Goal: Navigation & Orientation: Find specific page/section

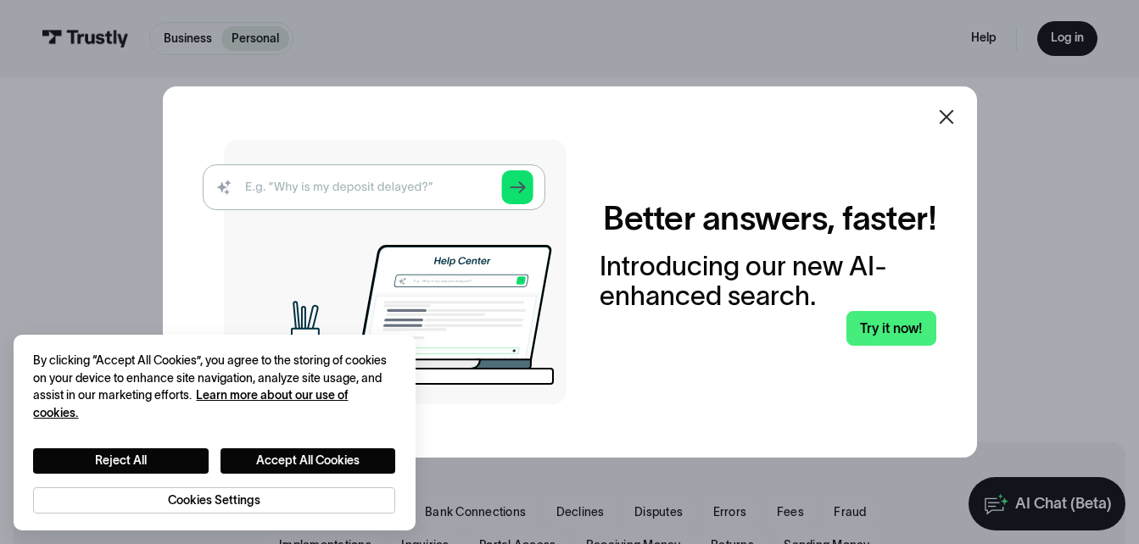
click at [946, 117] on icon at bounding box center [946, 117] width 20 height 20
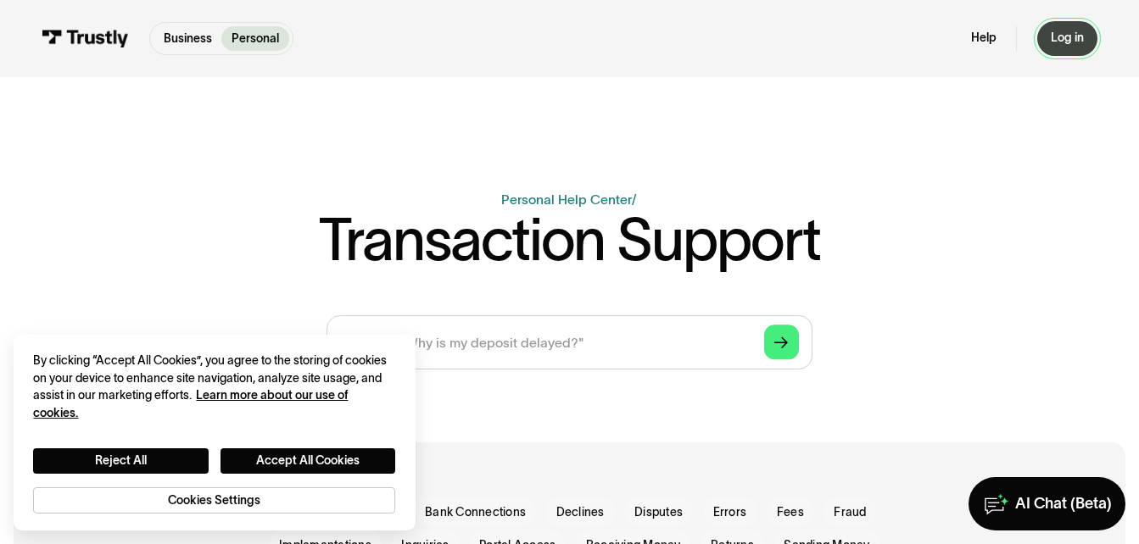
click at [1060, 42] on div "Log in" at bounding box center [1067, 38] width 33 height 15
click at [371, 467] on button "Accept All Cookies" at bounding box center [307, 461] width 175 height 25
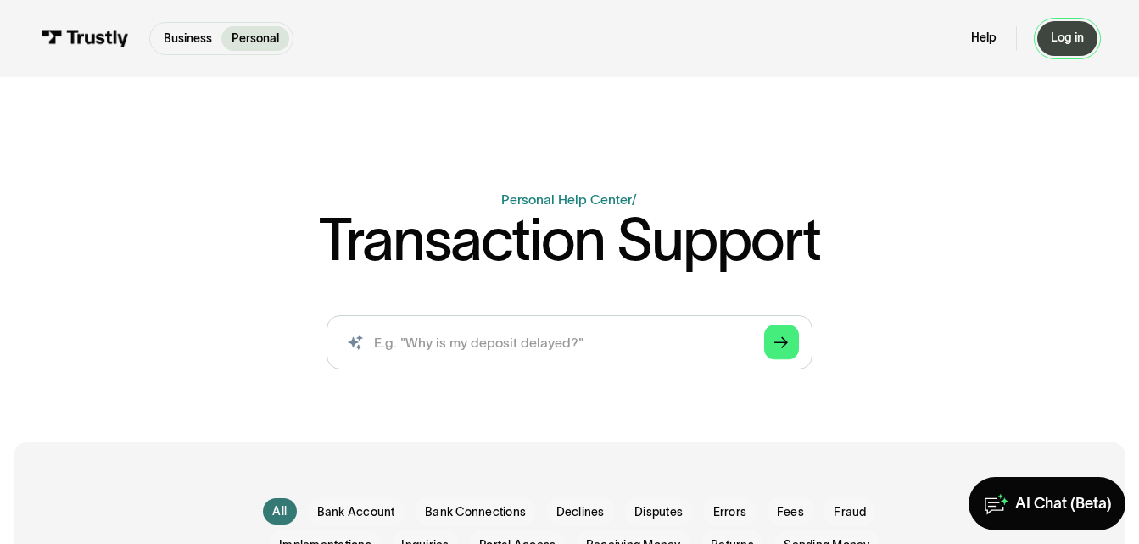
click at [1067, 44] on div "Log in" at bounding box center [1067, 38] width 33 height 15
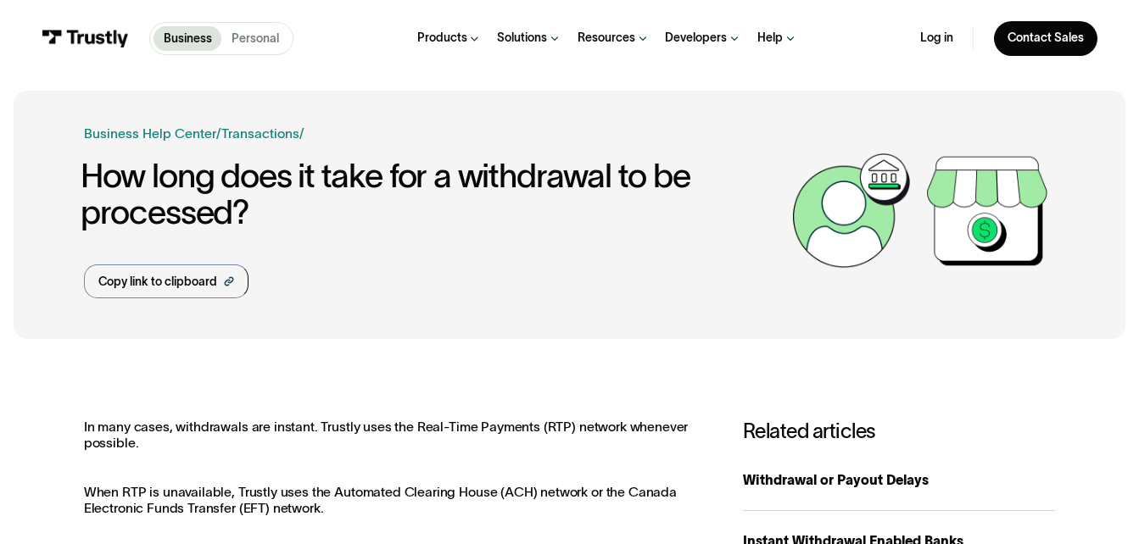
click at [265, 43] on p "Personal" at bounding box center [254, 39] width 47 height 18
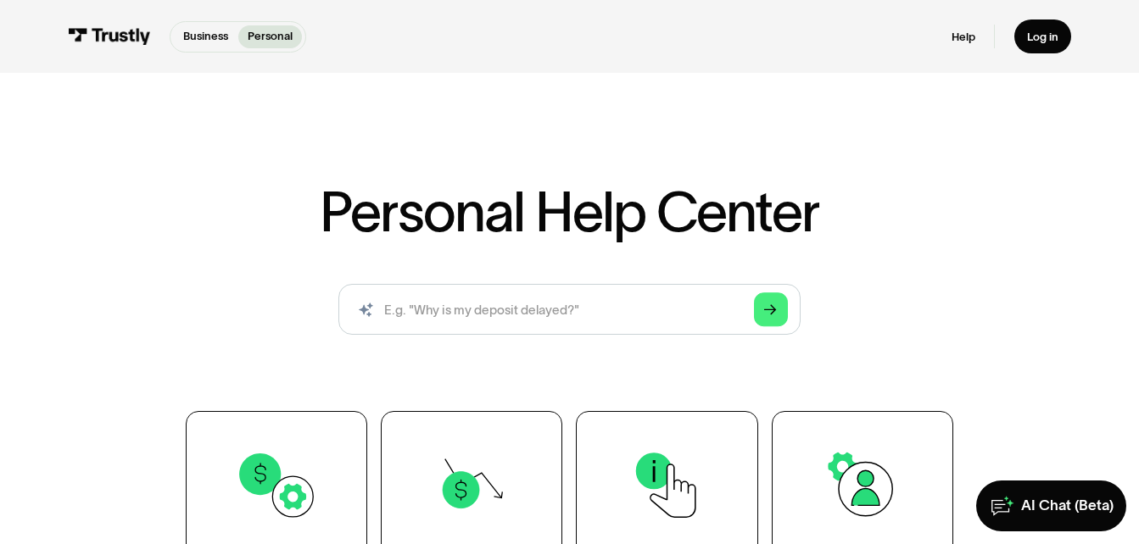
scroll to position [476, 0]
